Goal: Task Accomplishment & Management: Manage account settings

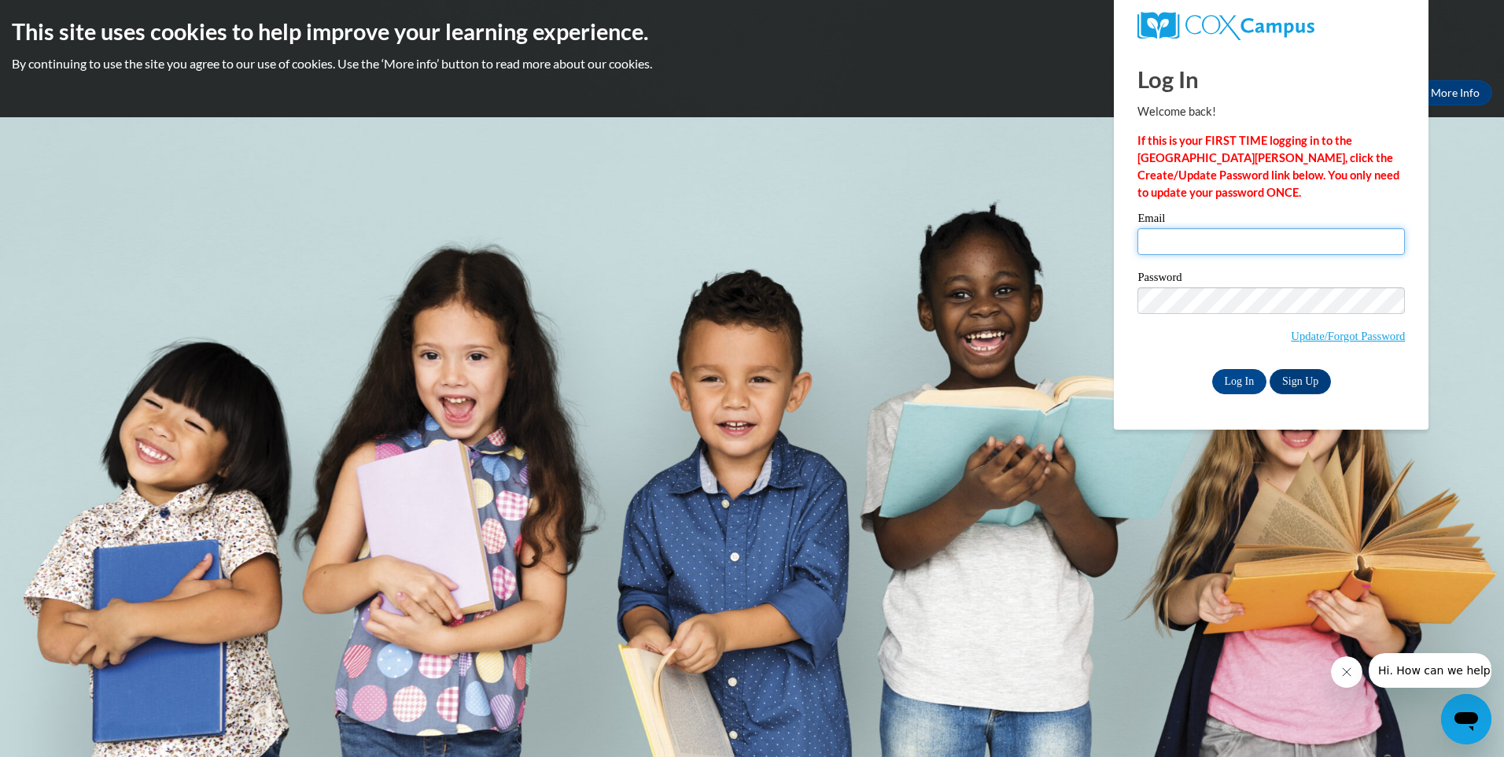
type input "[EMAIL_ADDRESS][DOMAIN_NAME]"
click at [1272, 234] on input "[EMAIL_ADDRESS][DOMAIN_NAME]" at bounding box center [1270, 241] width 267 height 27
drag, startPoint x: 1285, startPoint y: 243, endPoint x: 1120, endPoint y: 245, distance: 165.2
click at [1124, 245] on div "Log In Welcome back! If this is your FIRST TIME logging in to the [GEOGRAPHIC_D…" at bounding box center [1271, 238] width 338 height 382
type input "[EMAIL_ADDRESS][DOMAIN_NAME]"
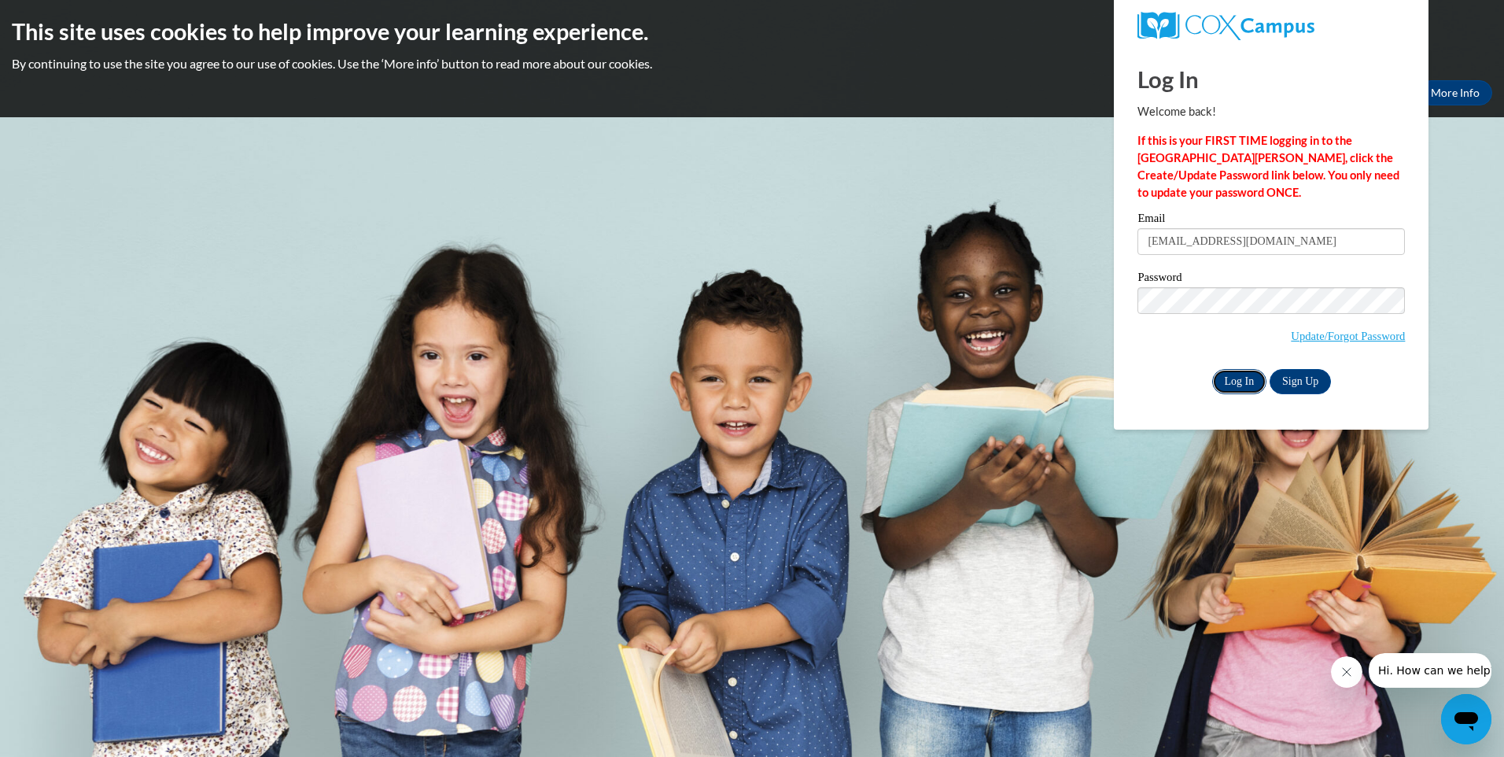
click at [1247, 370] on input "Log In" at bounding box center [1239, 381] width 55 height 25
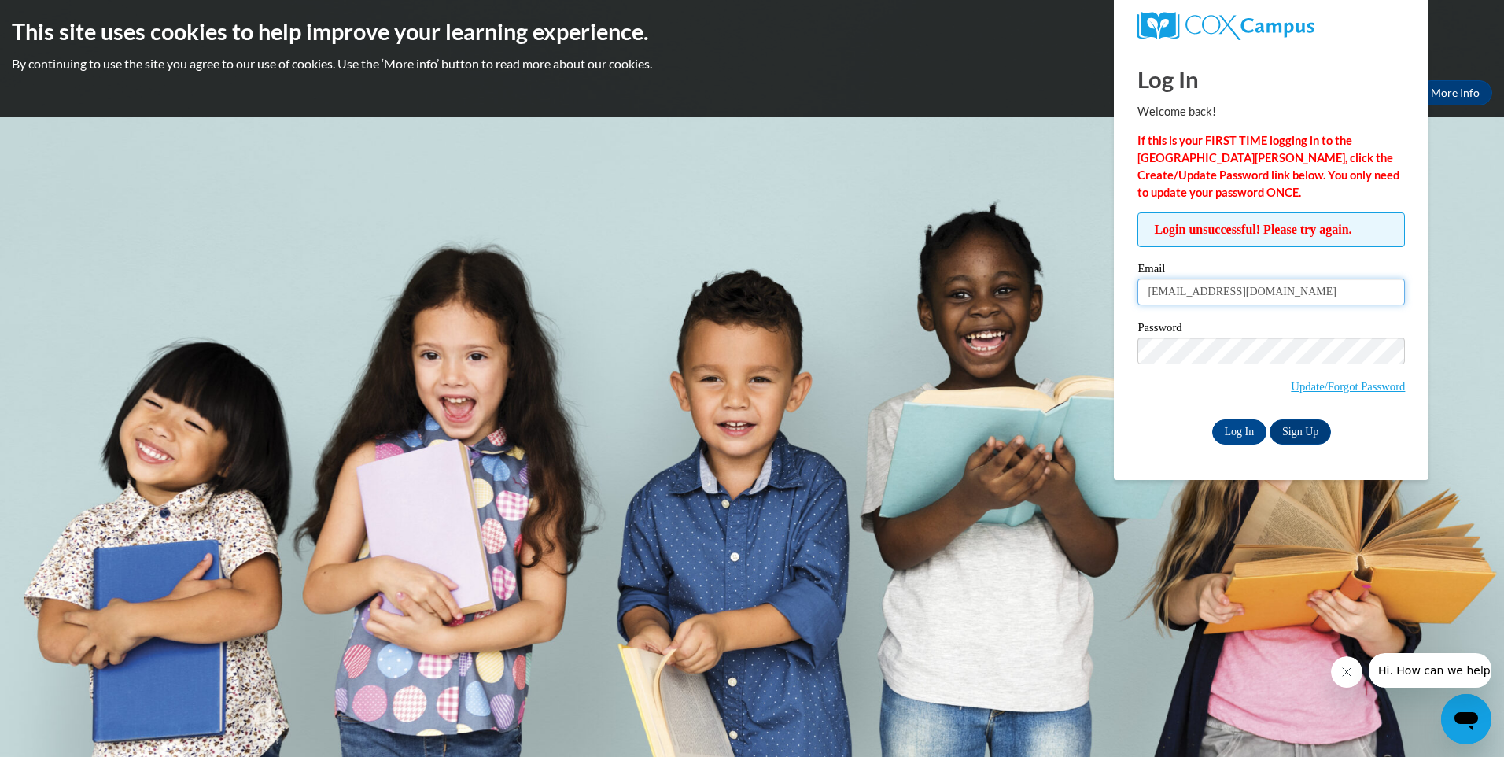
click at [1291, 291] on input "[EMAIL_ADDRESS][DOMAIN_NAME]" at bounding box center [1270, 291] width 267 height 27
click at [1298, 289] on input "[EMAIL_ADDRESS][DOMAIN_NAME]" at bounding box center [1270, 291] width 267 height 27
click at [1229, 427] on input "Log In" at bounding box center [1239, 431] width 55 height 25
